Goal: Information Seeking & Learning: Learn about a topic

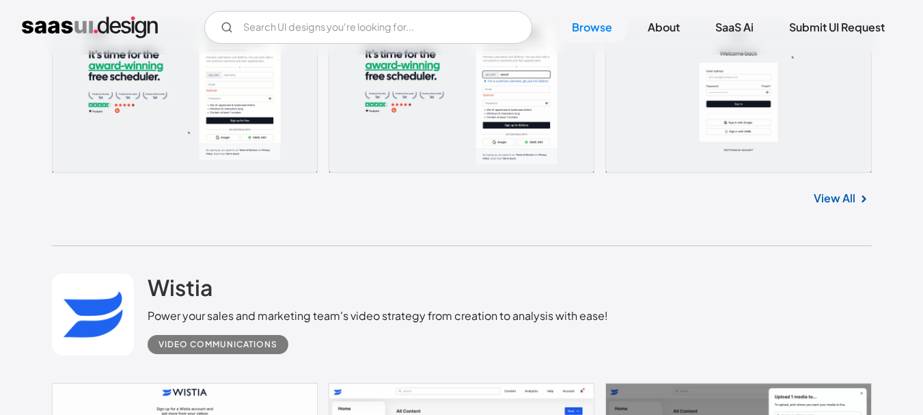
scroll to position [14347, 0]
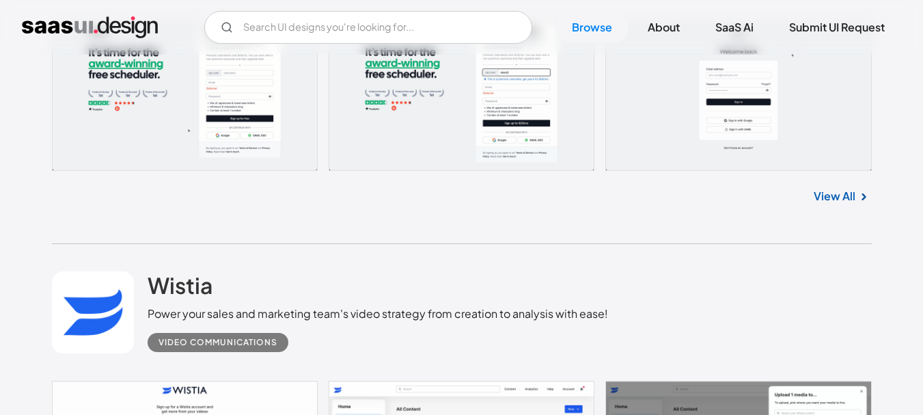
click at [831, 199] on link "View All" at bounding box center [835, 196] width 42 height 16
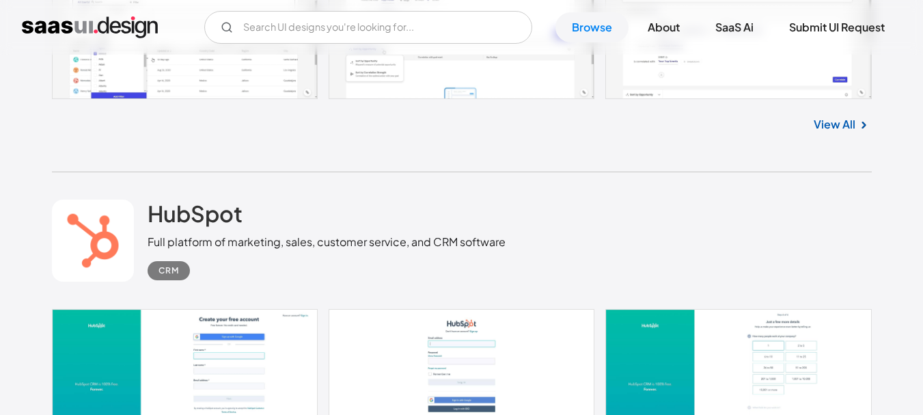
scroll to position [21861, 0]
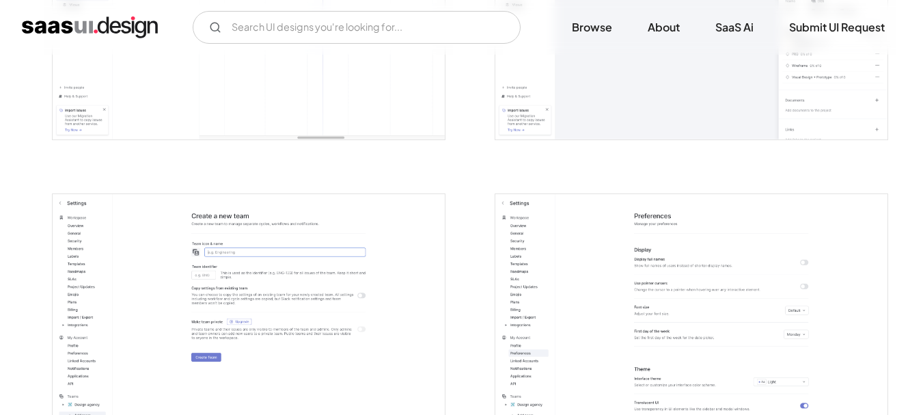
scroll to position [2646, 0]
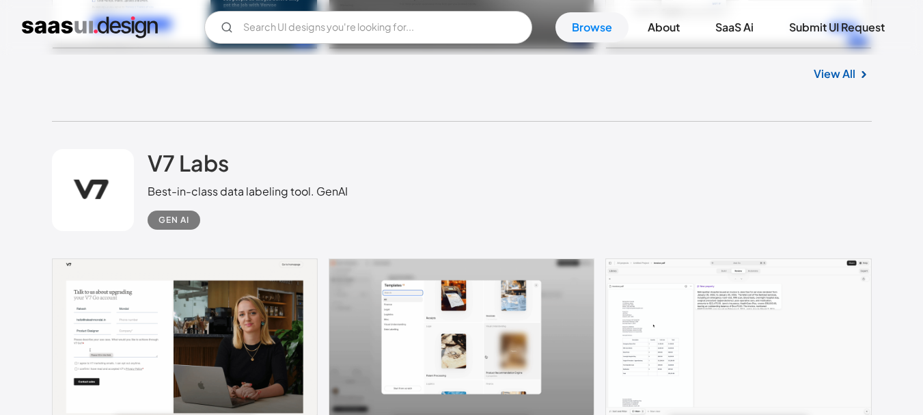
scroll to position [23074, 0]
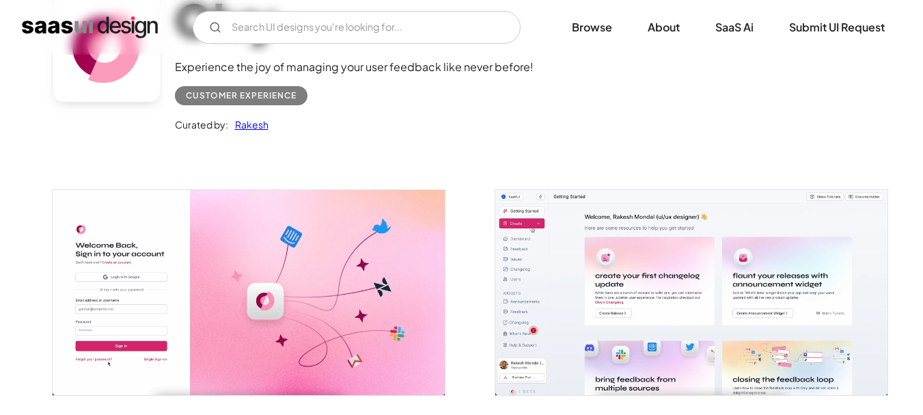
scroll to position [9, 0]
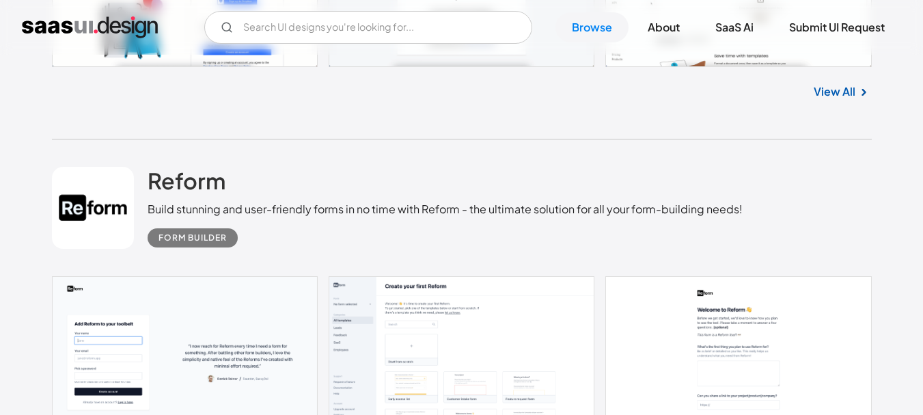
scroll to position [20858, 0]
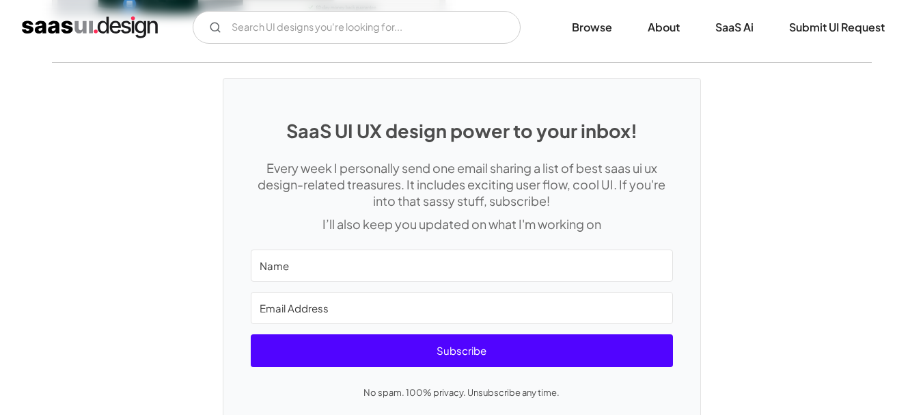
scroll to position [2785, 0]
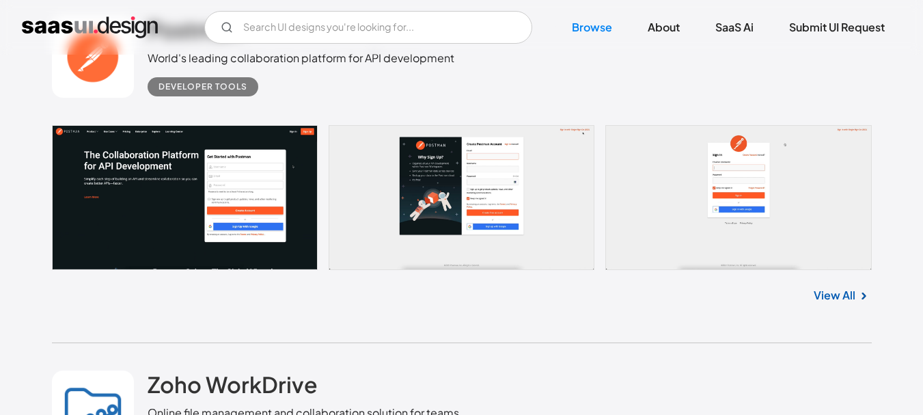
scroll to position [18359, 0]
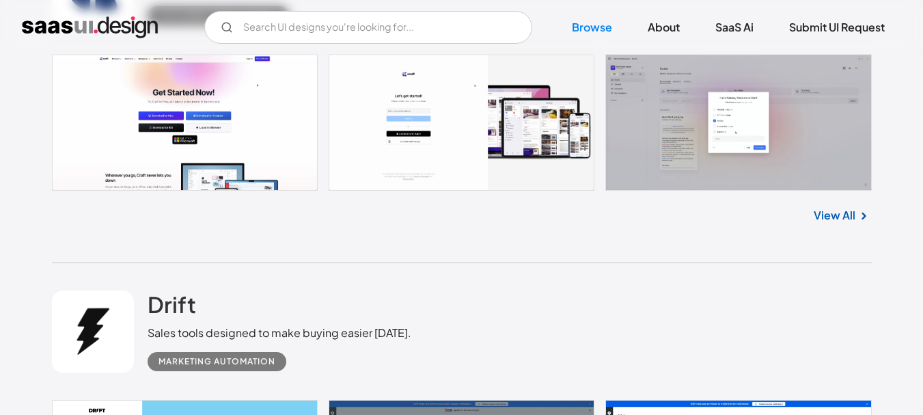
scroll to position [903, 0]
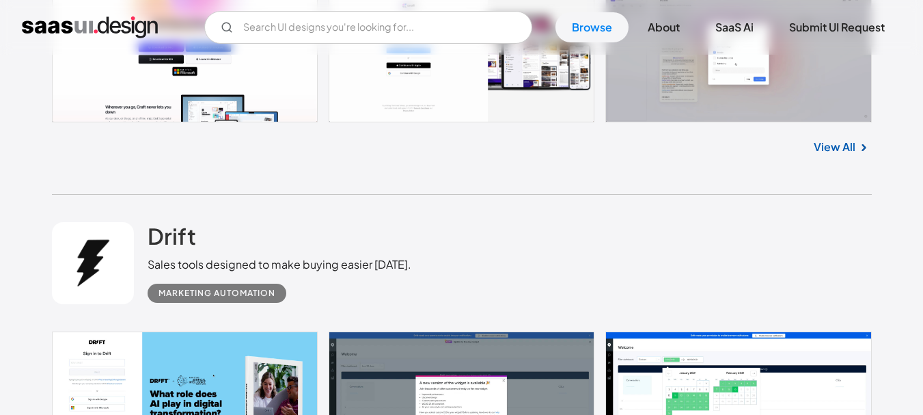
click at [833, 151] on link "View All" at bounding box center [835, 147] width 42 height 16
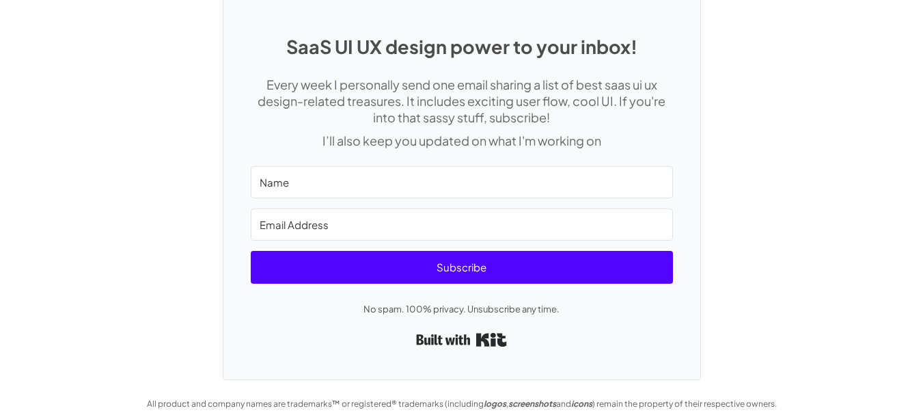
scroll to position [3651, 0]
